Goal: Task Accomplishment & Management: Complete application form

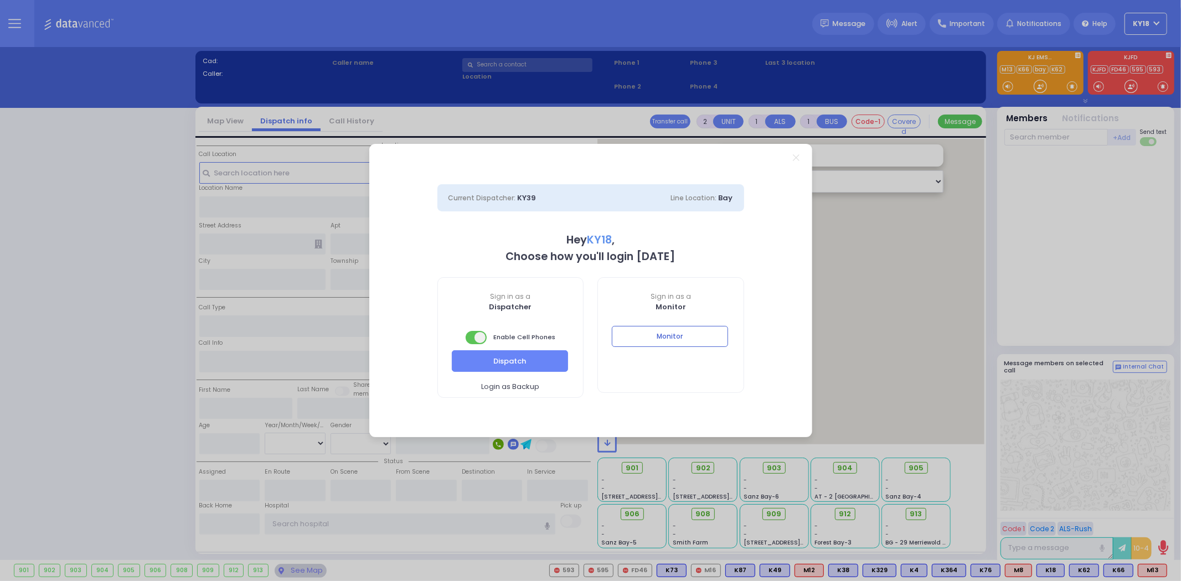
select select "4"
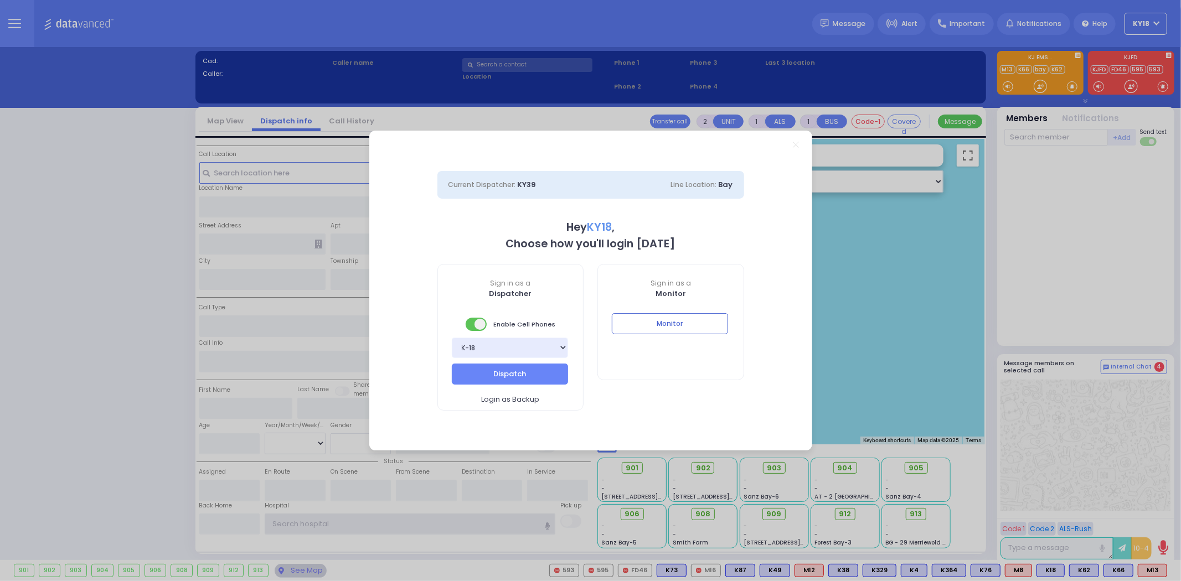
type input "ky18"
click at [645, 323] on button "Monitor" at bounding box center [670, 323] width 116 height 21
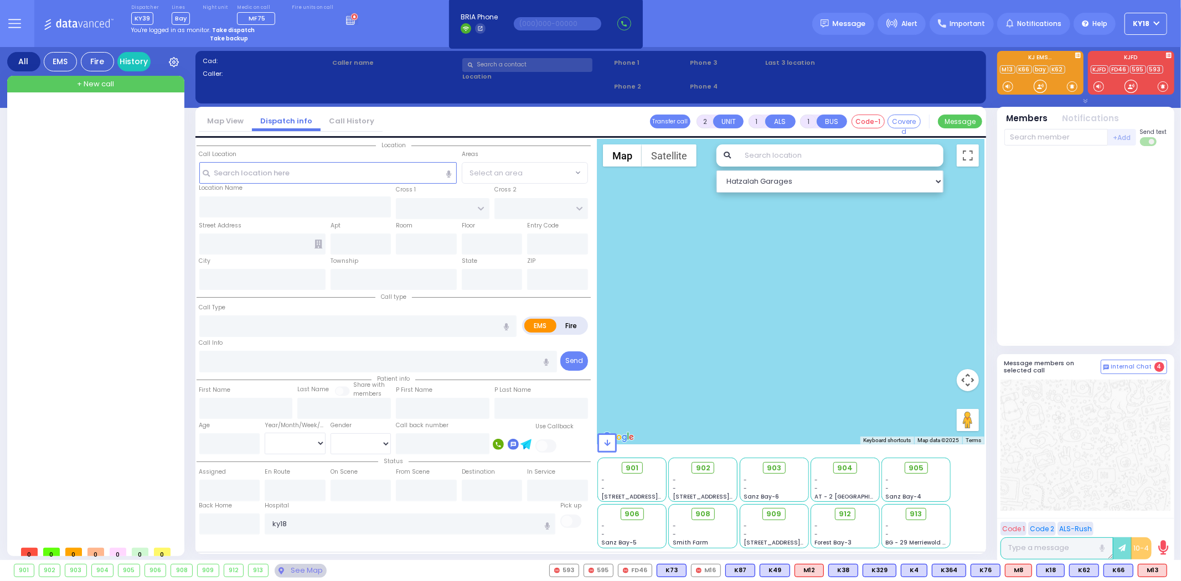
click at [25, 214] on div at bounding box center [96, 322] width 165 height 437
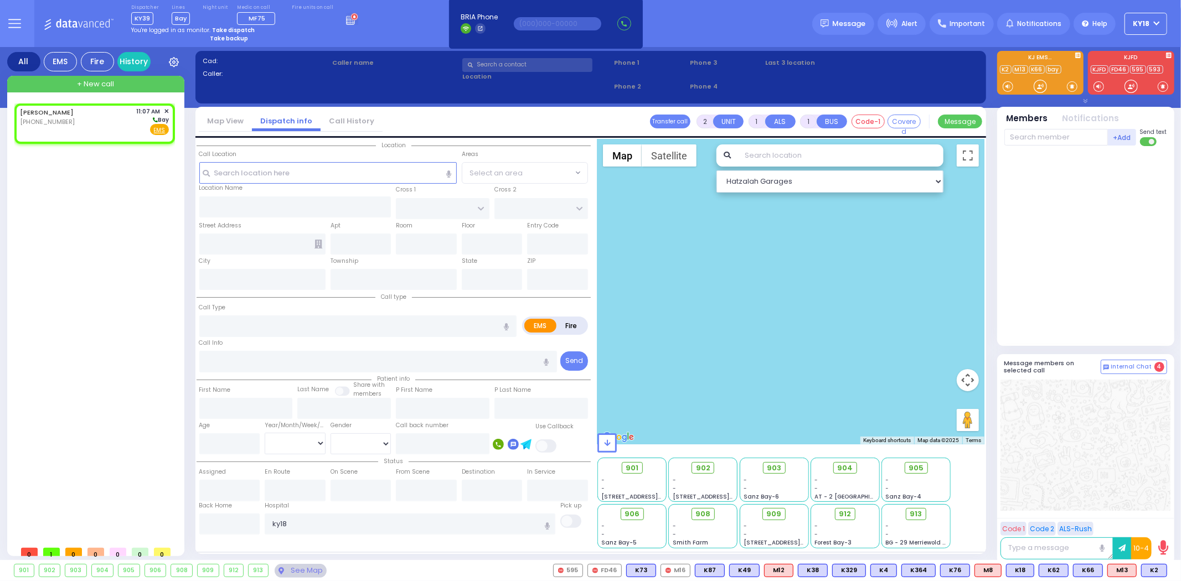
select select
radio input "true"
select select
type input "11:07"
select select "Hatzalah Garages"
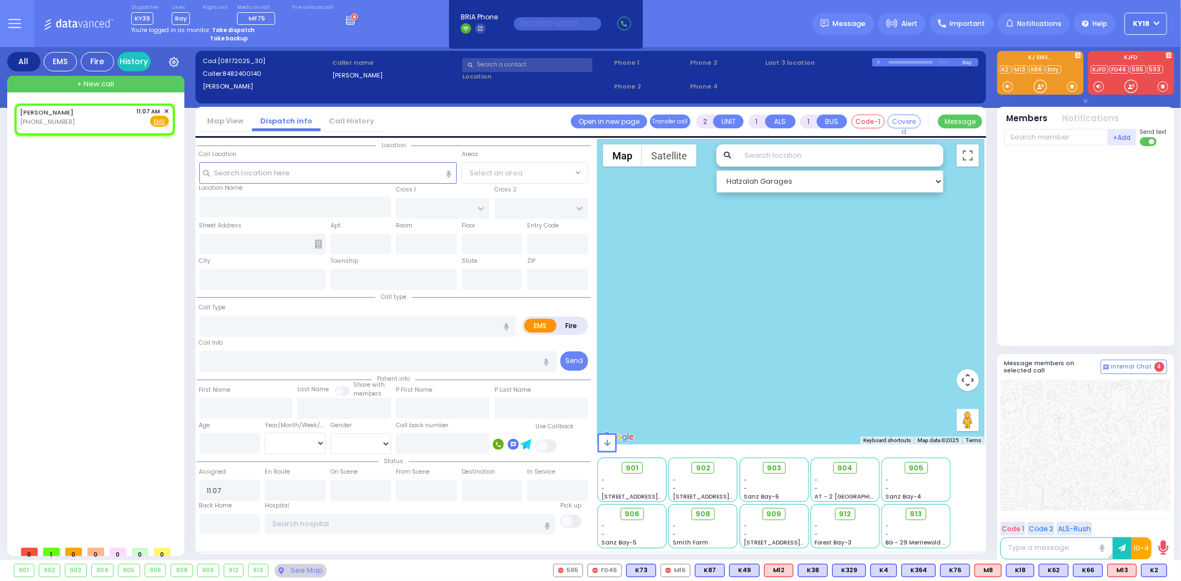
select select
radio input "true"
select select
select select "Hatzalah Garages"
select select
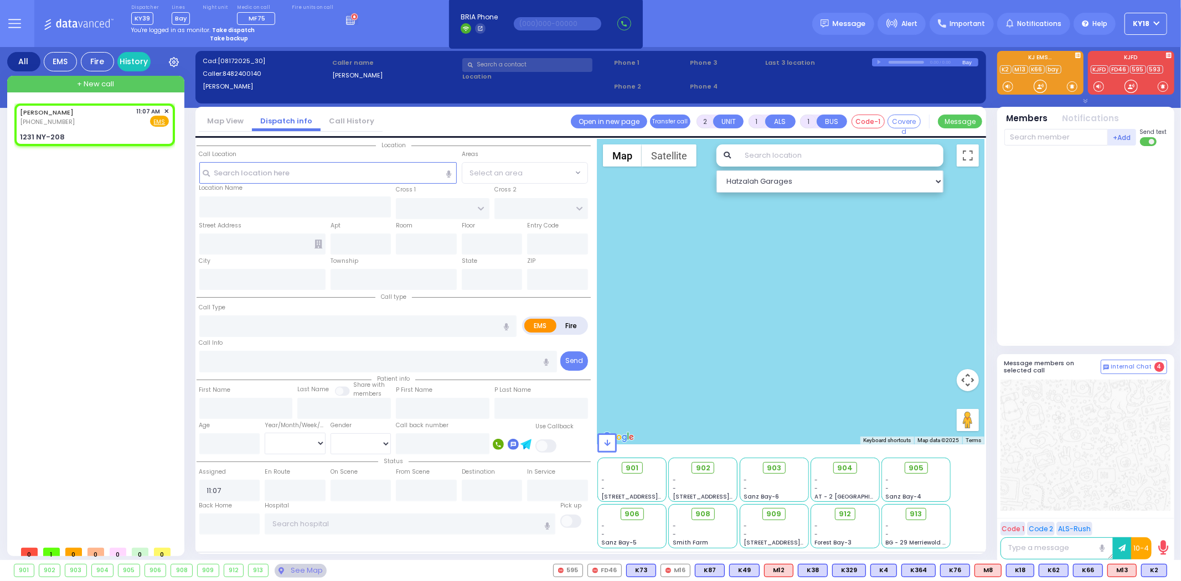
radio input "true"
select select
select select "Hatzalah Garages"
type input "CLOVE RD"
type input "JMD DR"
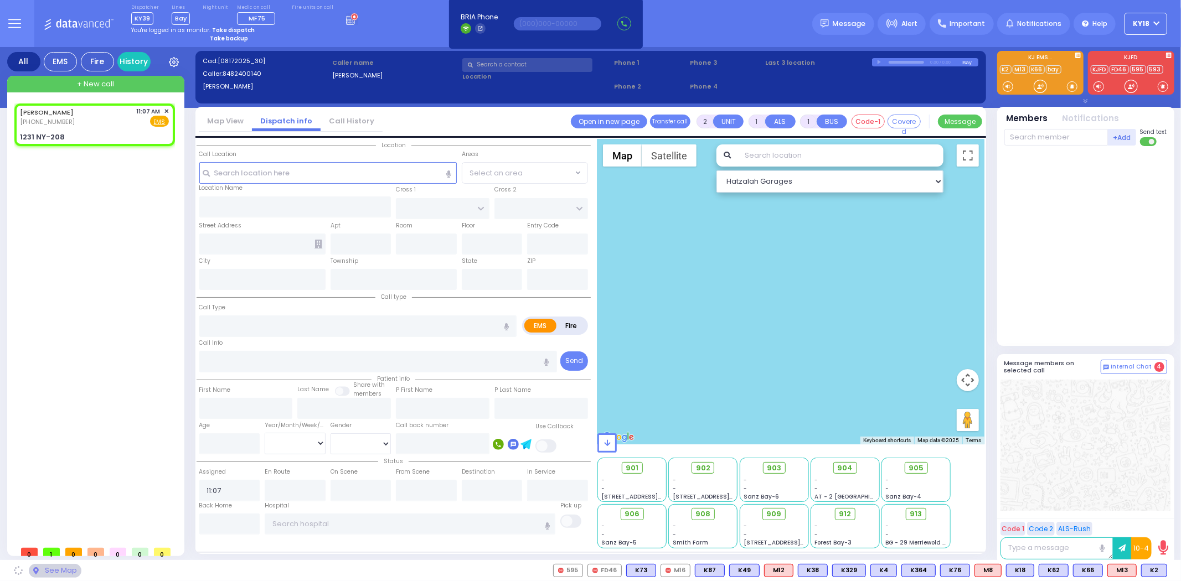
type input "1231 NY-208"
type input "Monroe"
type input "[US_STATE]"
type input "10950"
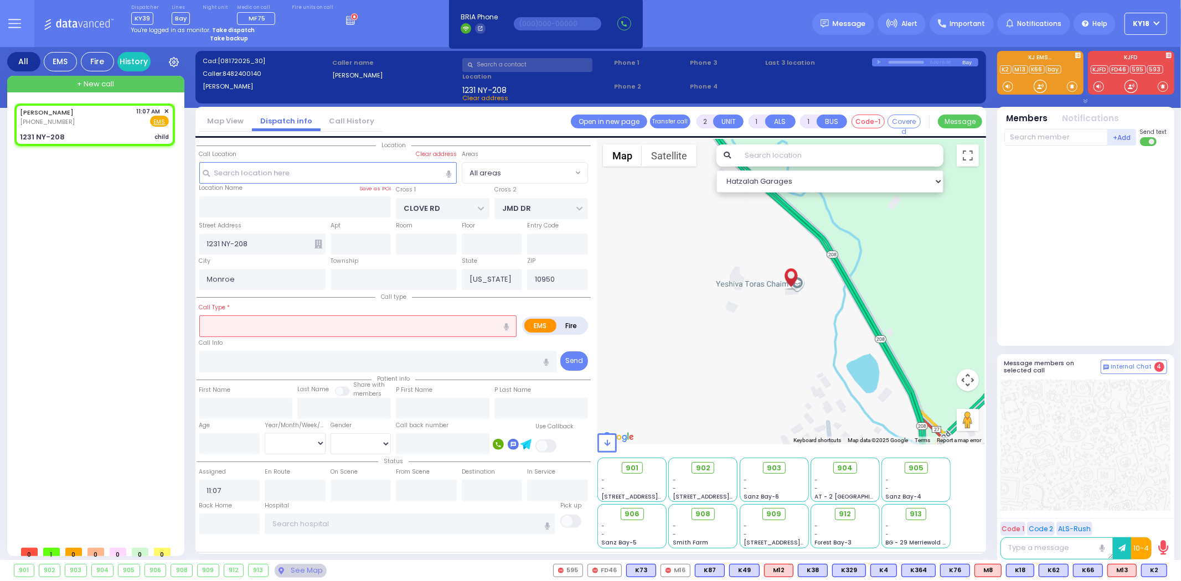
select select
type input "child"
radio input "true"
select select
select select "Hatzalah Garages"
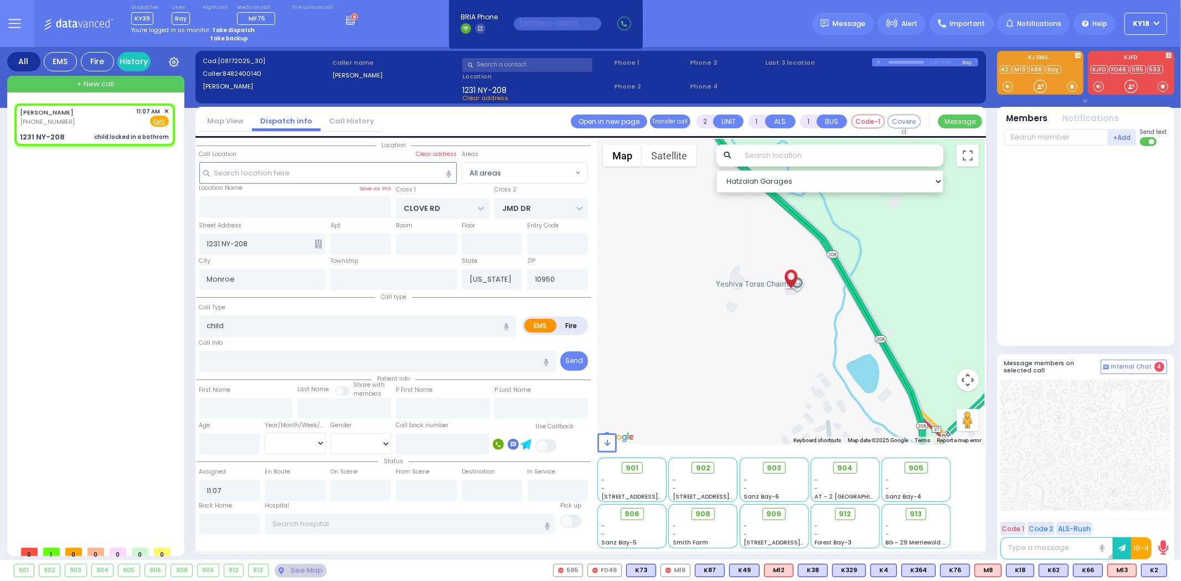
select select
type input "child locked in a bathrom"
radio input "true"
select select
select select "Hatzalah Garages"
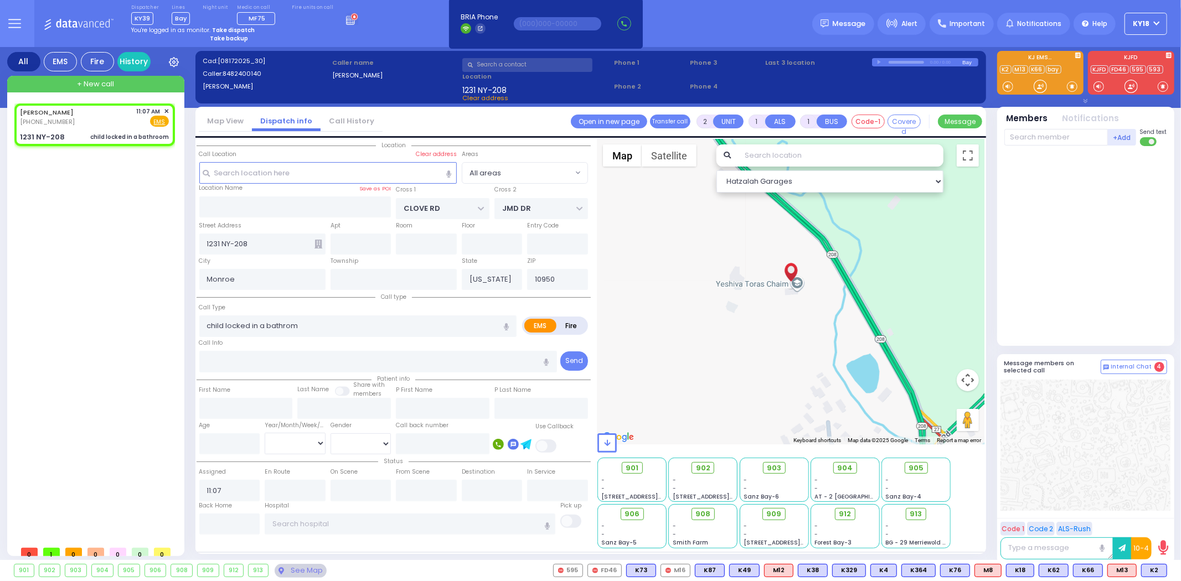
select select
type input "child locked in a bathroom"
radio input "true"
select select
select select "Hatzalah Garages"
